Goal: Navigation & Orientation: Find specific page/section

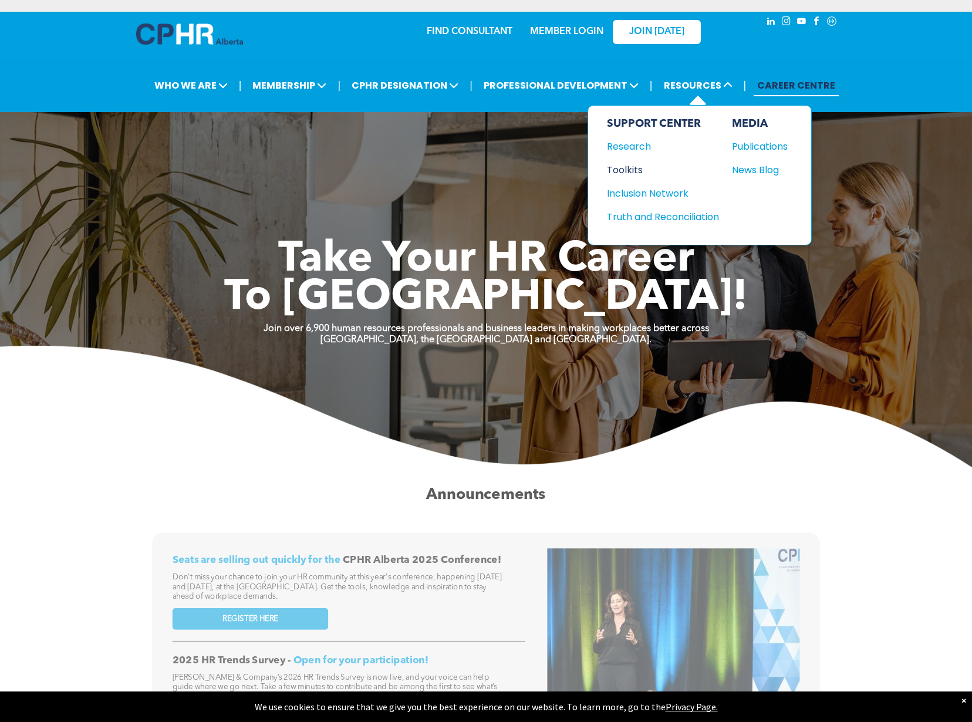
click at [630, 169] on div "Toolkits" at bounding box center [657, 170] width 101 height 15
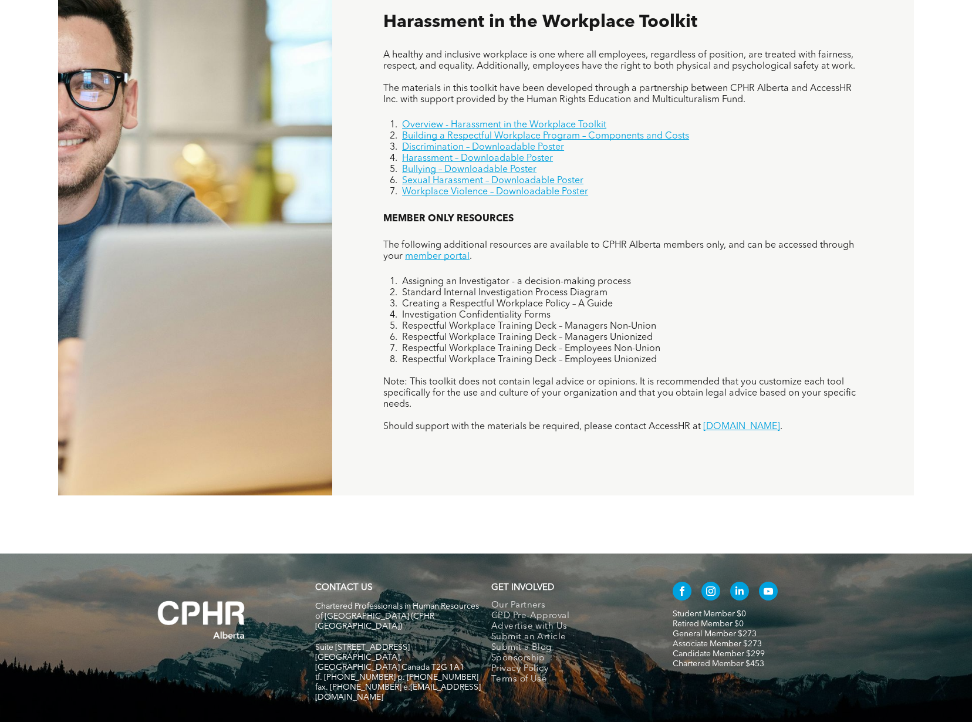
scroll to position [807, 0]
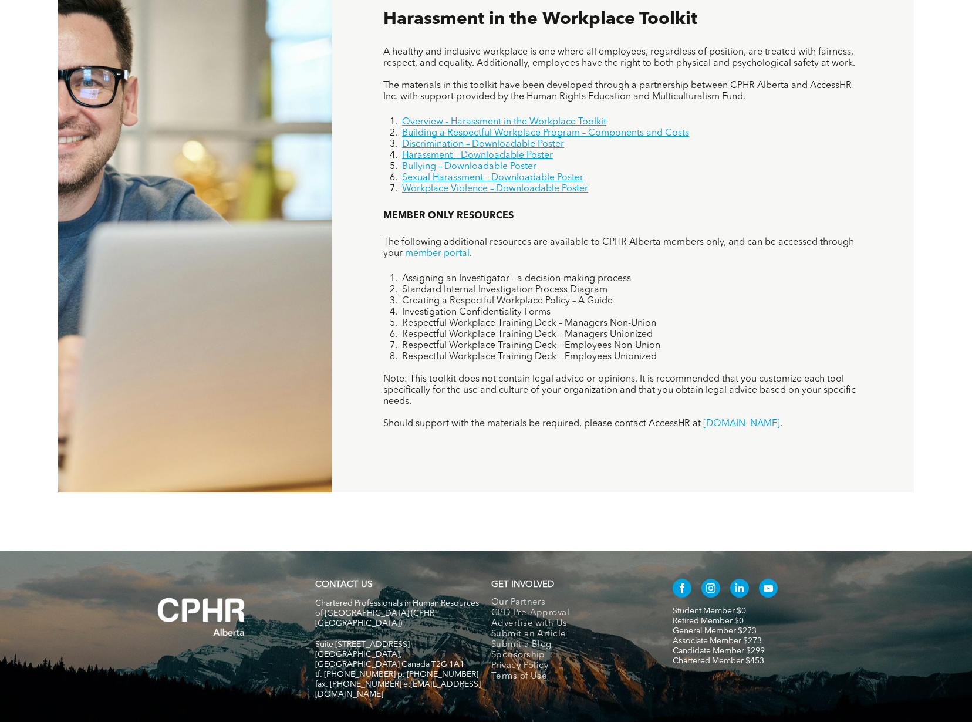
click at [715, 613] on link "Student Member $0" at bounding box center [708, 611] width 73 height 8
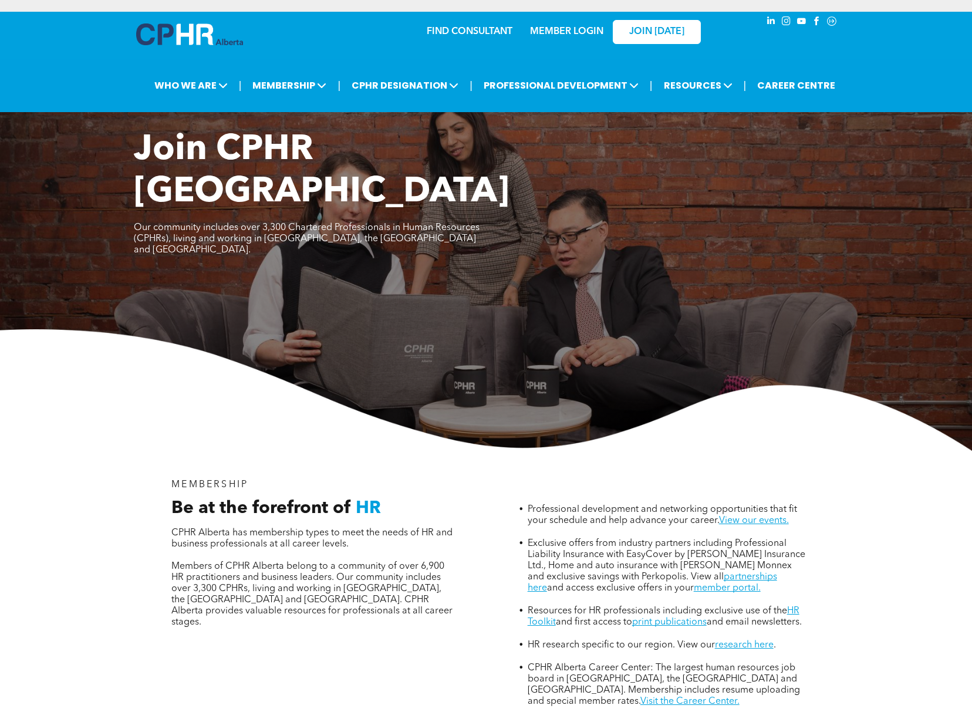
click at [564, 25] on div "MEMBER LOGIN" at bounding box center [567, 28] width 76 height 21
click at [569, 31] on link "MEMBER LOGIN" at bounding box center [566, 31] width 73 height 9
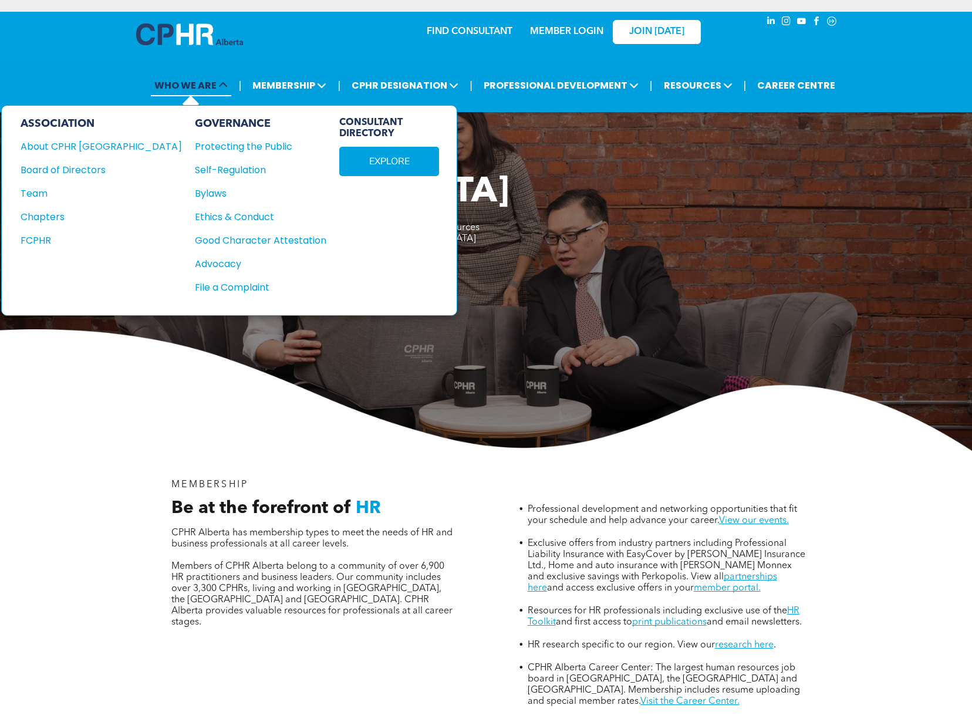
click at [187, 84] on span "WHO WE ARE" at bounding box center [191, 86] width 80 height 22
click at [103, 144] on div "About CPHR [GEOGRAPHIC_DATA]" at bounding box center [94, 146] width 146 height 15
